Goal: Obtain resource: Download file/media

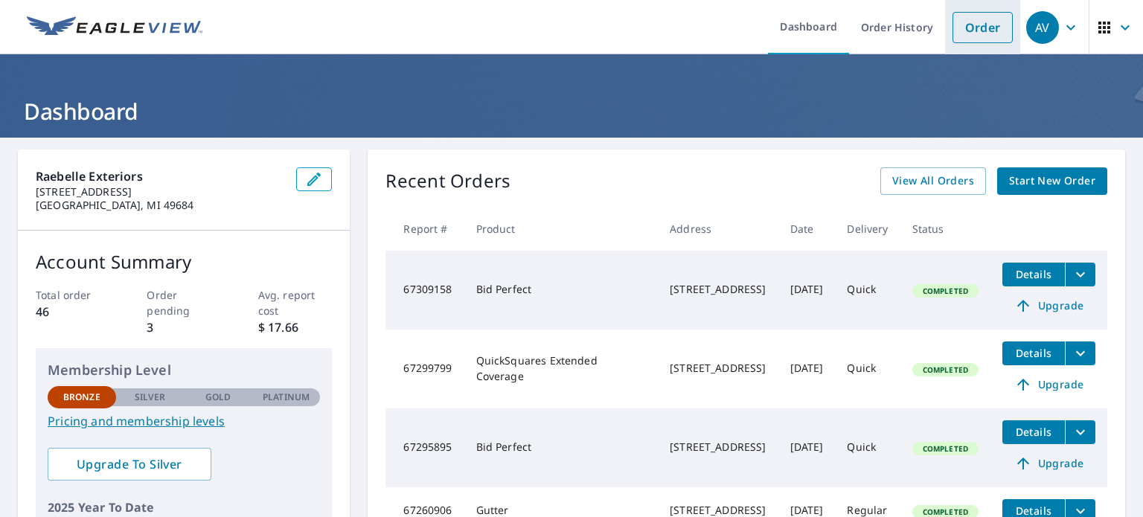
click at [963, 20] on link "Order" at bounding box center [982, 27] width 60 height 31
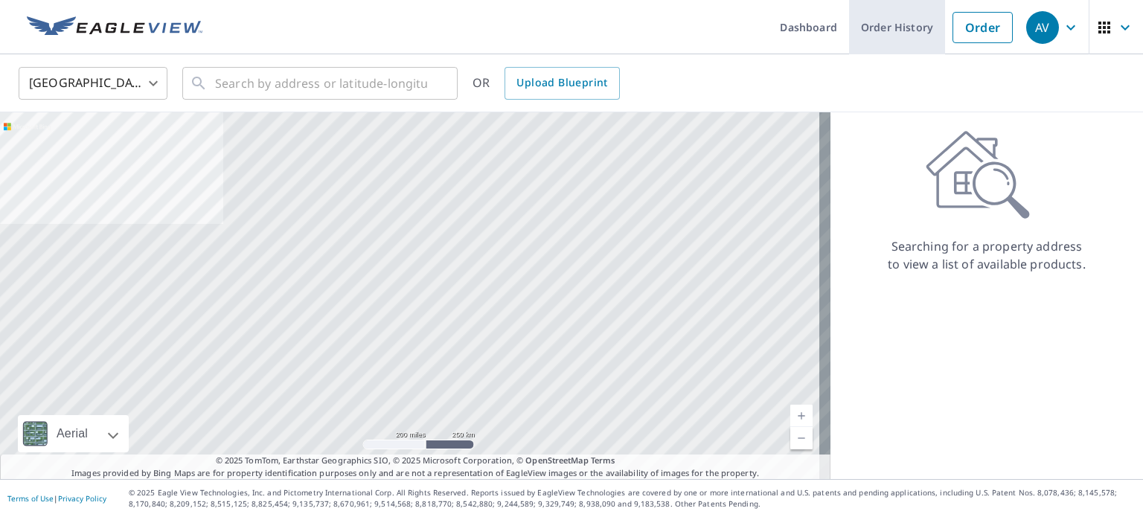
click at [853, 22] on link "Order History" at bounding box center [897, 27] width 96 height 54
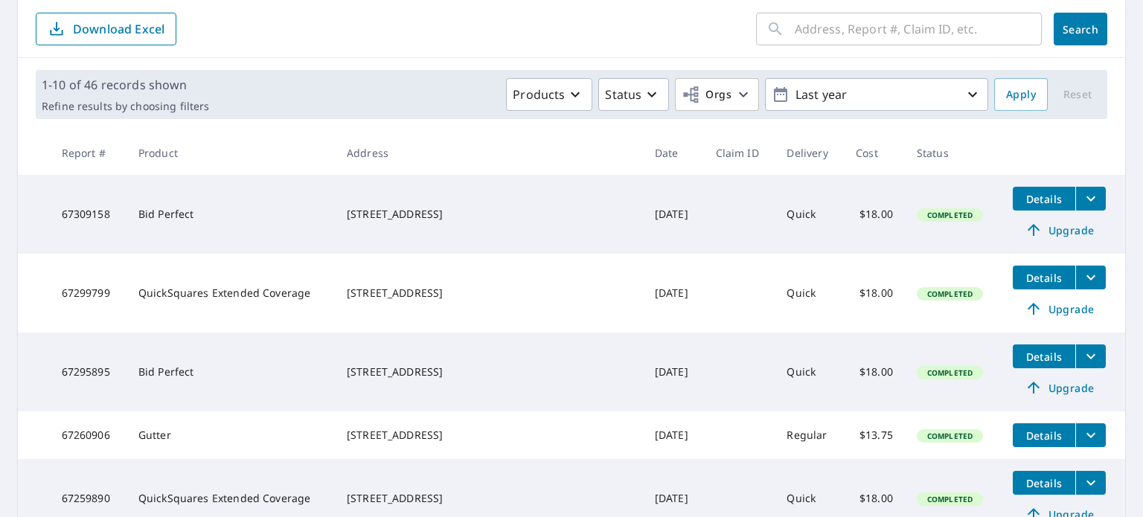
scroll to position [173, 0]
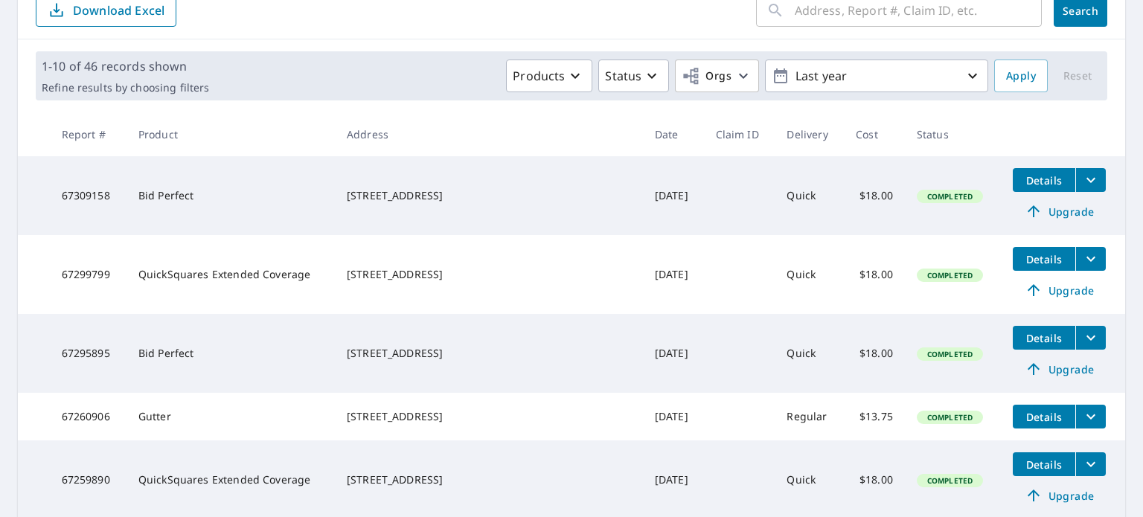
click at [1082, 260] on icon "filesDropdownBtn-67299799" at bounding box center [1091, 259] width 18 height 18
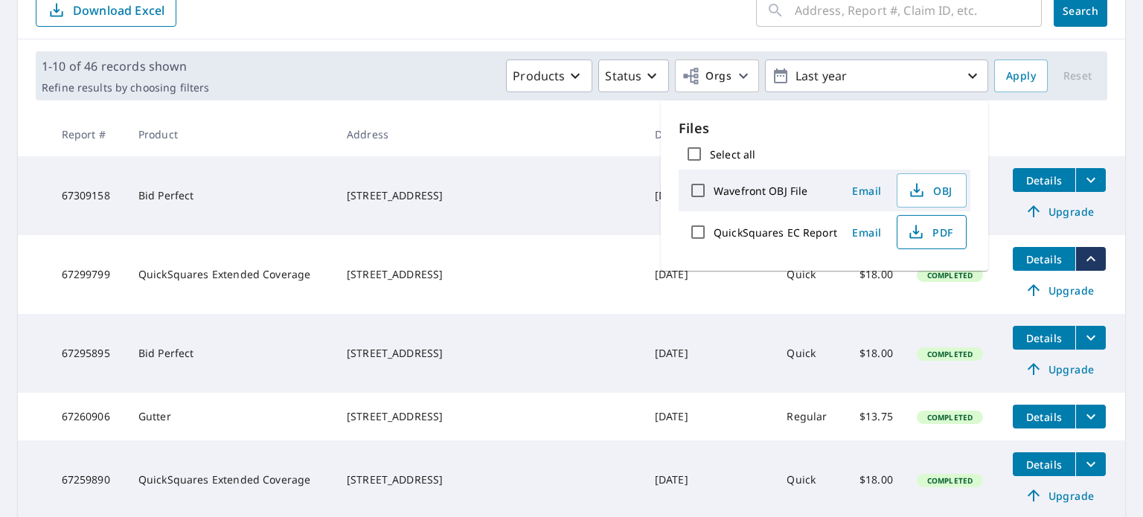
click at [925, 224] on span "PDF" at bounding box center [930, 232] width 48 height 18
